Goal: Obtain resource: Download file/media

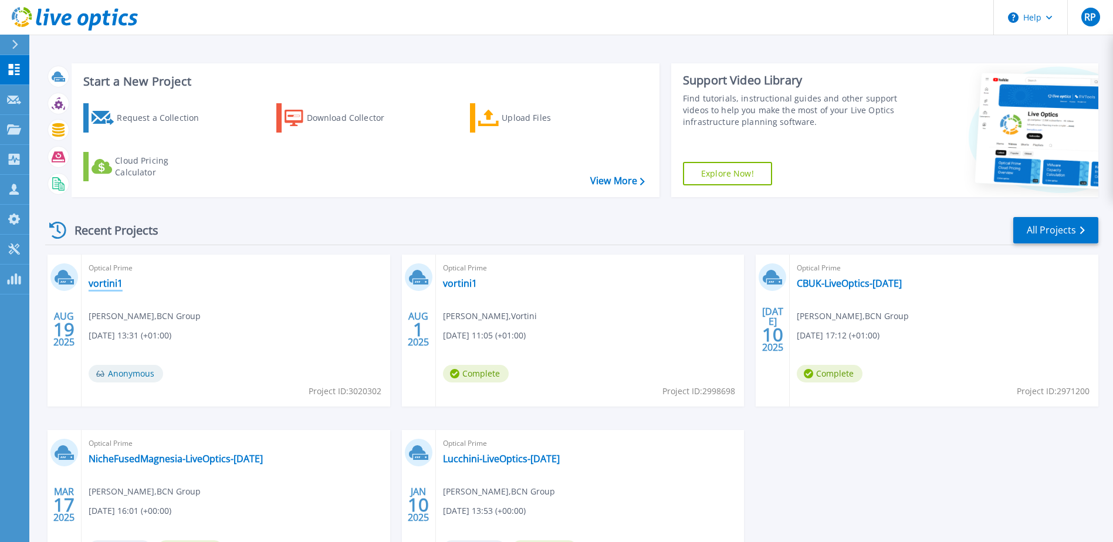
click at [115, 285] on link "vortini1" at bounding box center [106, 283] width 34 height 12
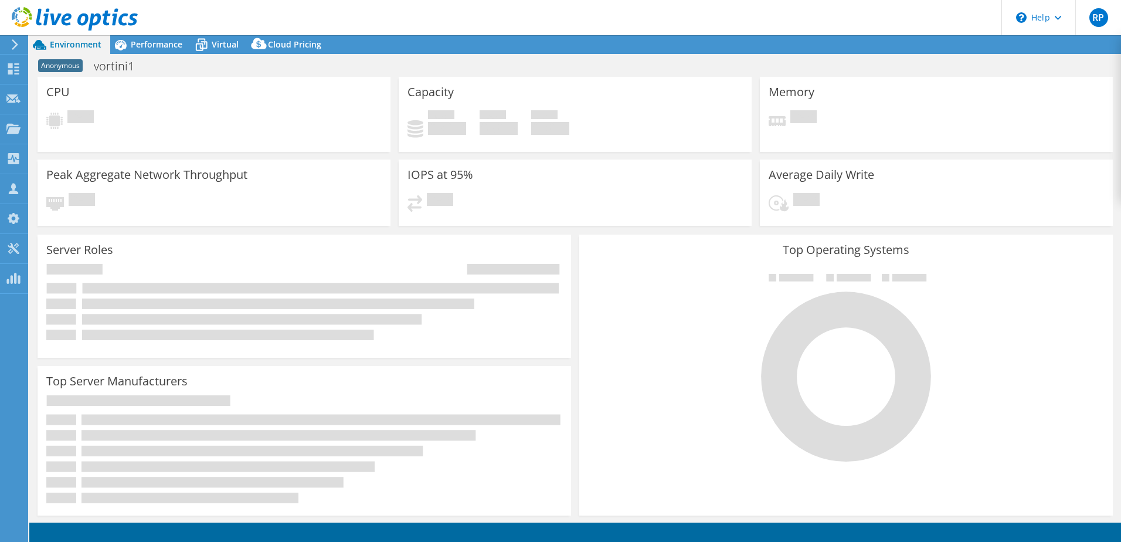
select select "USD"
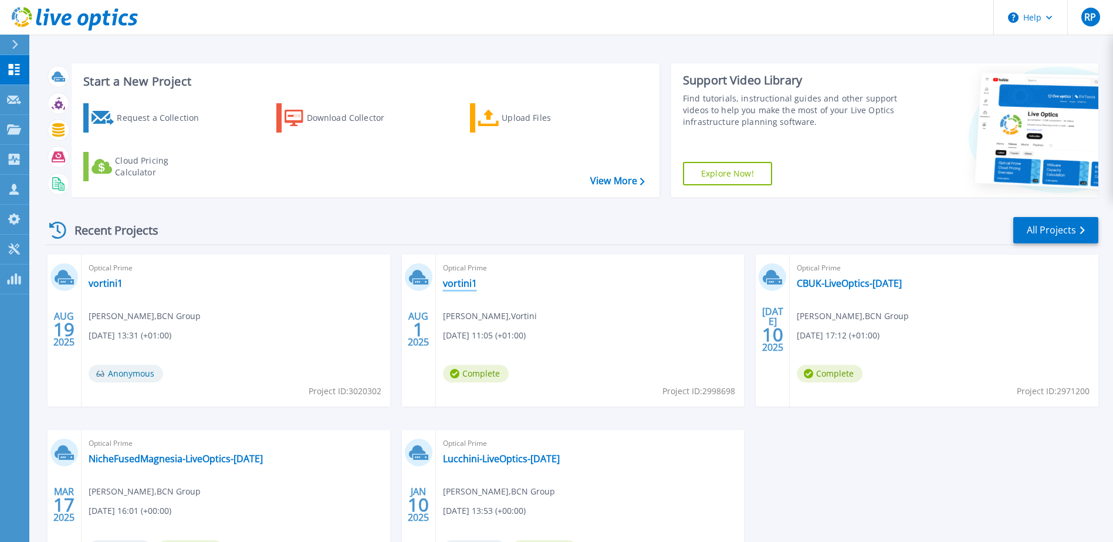
click at [467, 280] on link "vortini1" at bounding box center [460, 283] width 34 height 12
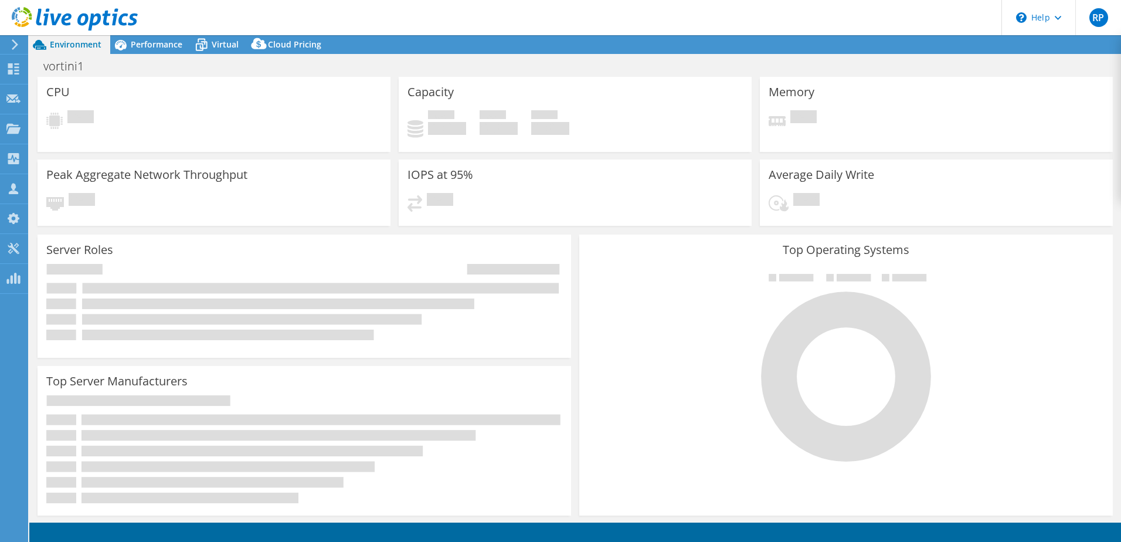
select select "EULondon"
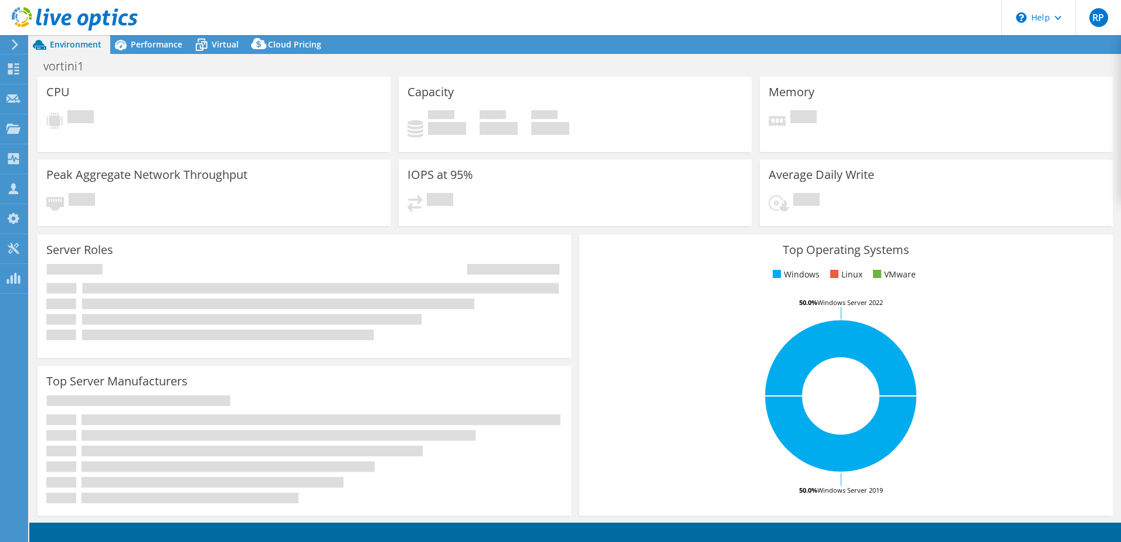
select select "GBP"
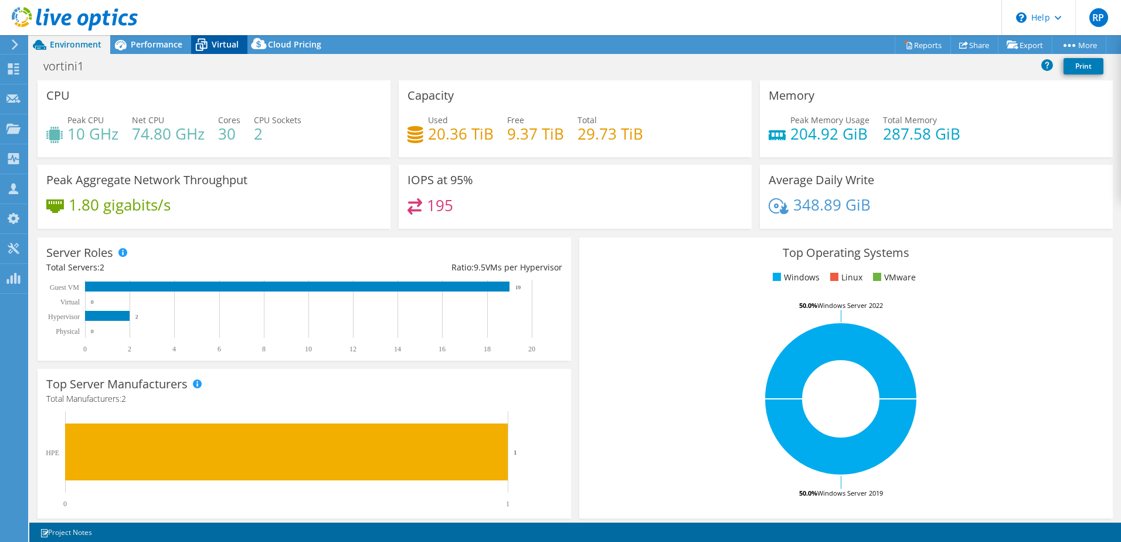
click at [228, 45] on span "Virtual" at bounding box center [225, 44] width 27 height 11
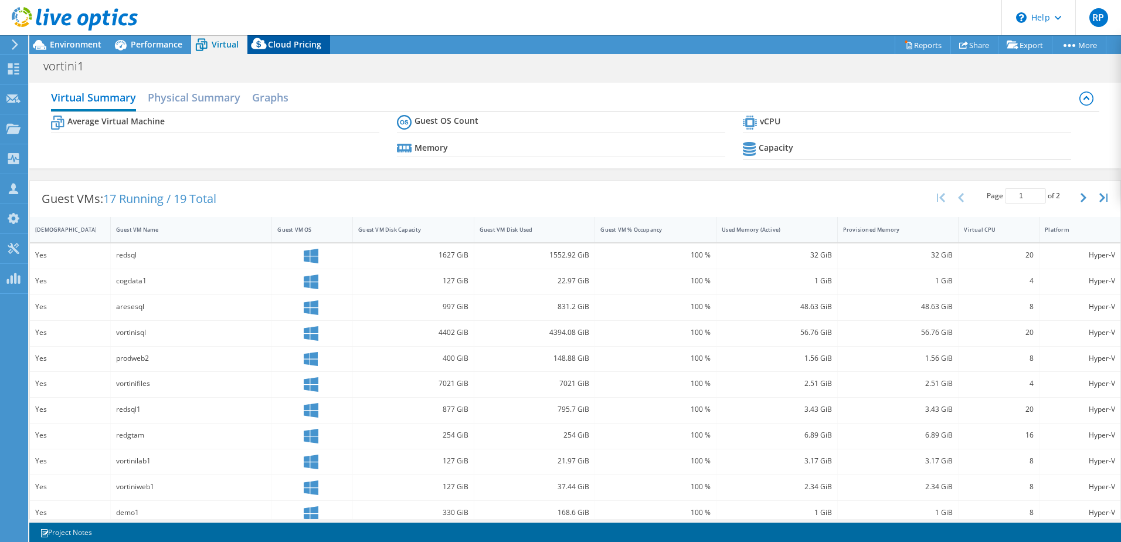
click at [319, 46] on div "Cloud Pricing" at bounding box center [288, 44] width 83 height 19
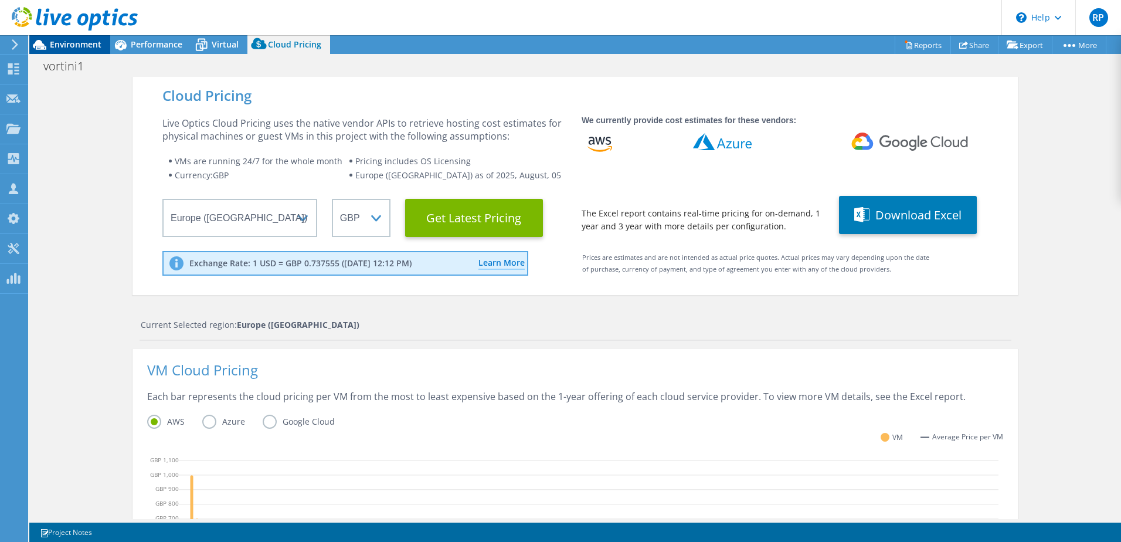
click at [95, 42] on span "Environment" at bounding box center [76, 44] width 52 height 11
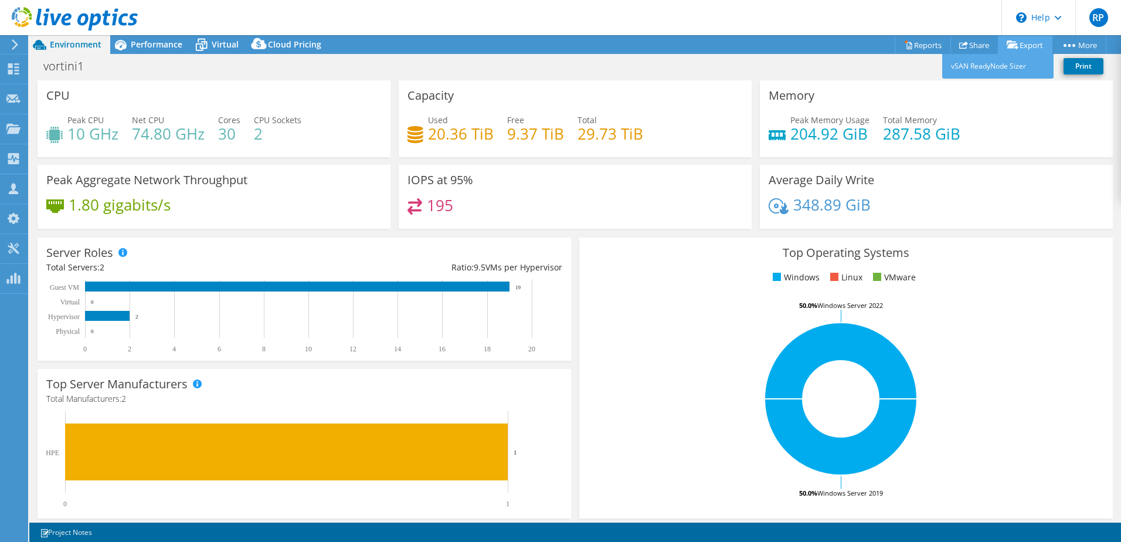
click at [1017, 46] on link "Export" at bounding box center [1025, 45] width 55 height 18
click at [696, 66] on div "vortini1 Print" at bounding box center [575, 66] width 1092 height 22
click at [921, 43] on link "Reports" at bounding box center [923, 45] width 56 height 18
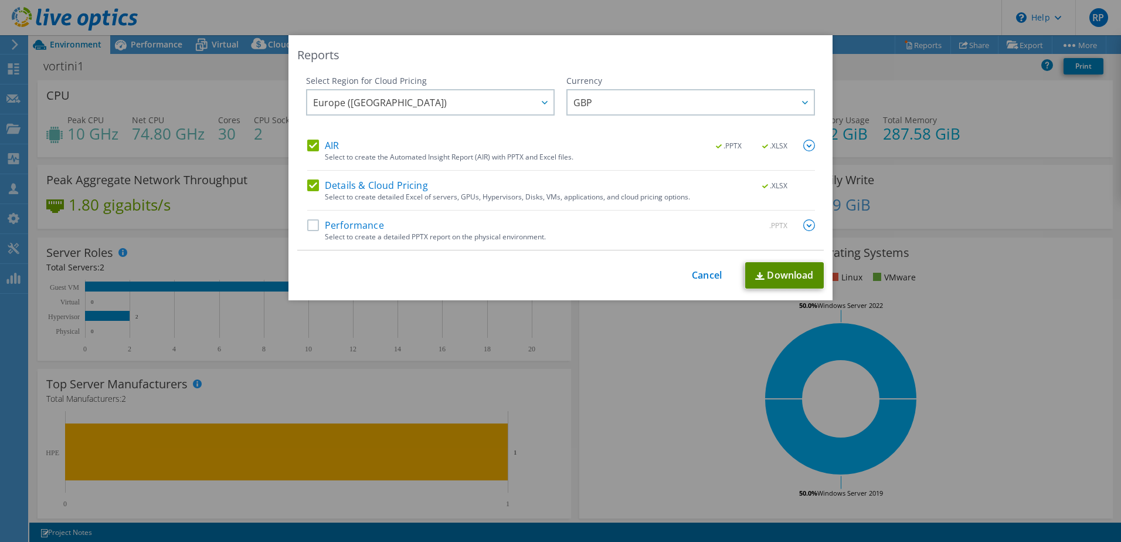
click at [773, 276] on link "Download" at bounding box center [784, 275] width 79 height 26
click at [701, 276] on link "Cancel" at bounding box center [707, 275] width 30 height 11
